Goal: Register for event/course

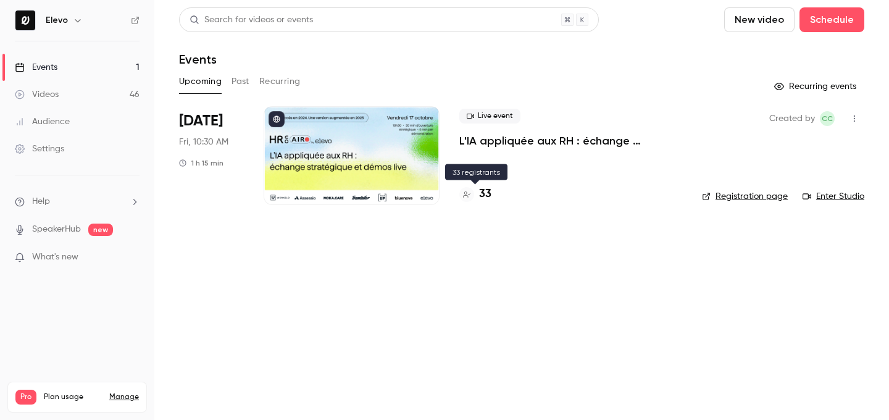
click at [487, 193] on h4 "33" at bounding box center [485, 194] width 12 height 17
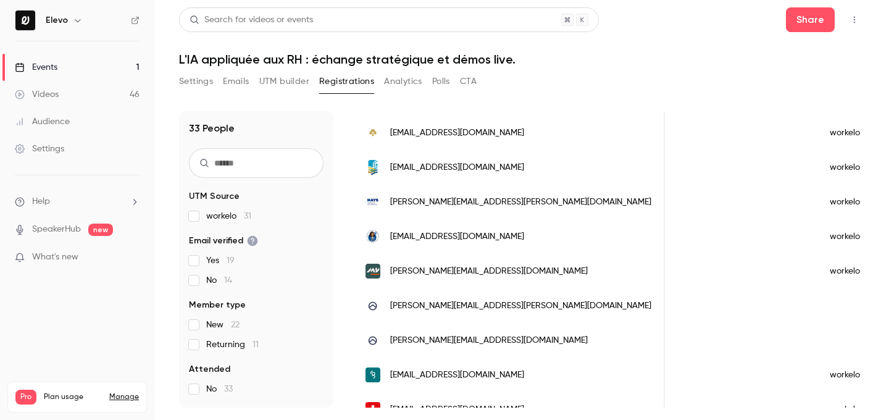
scroll to position [0, 1212]
